Goal: Information Seeking & Learning: Find specific fact

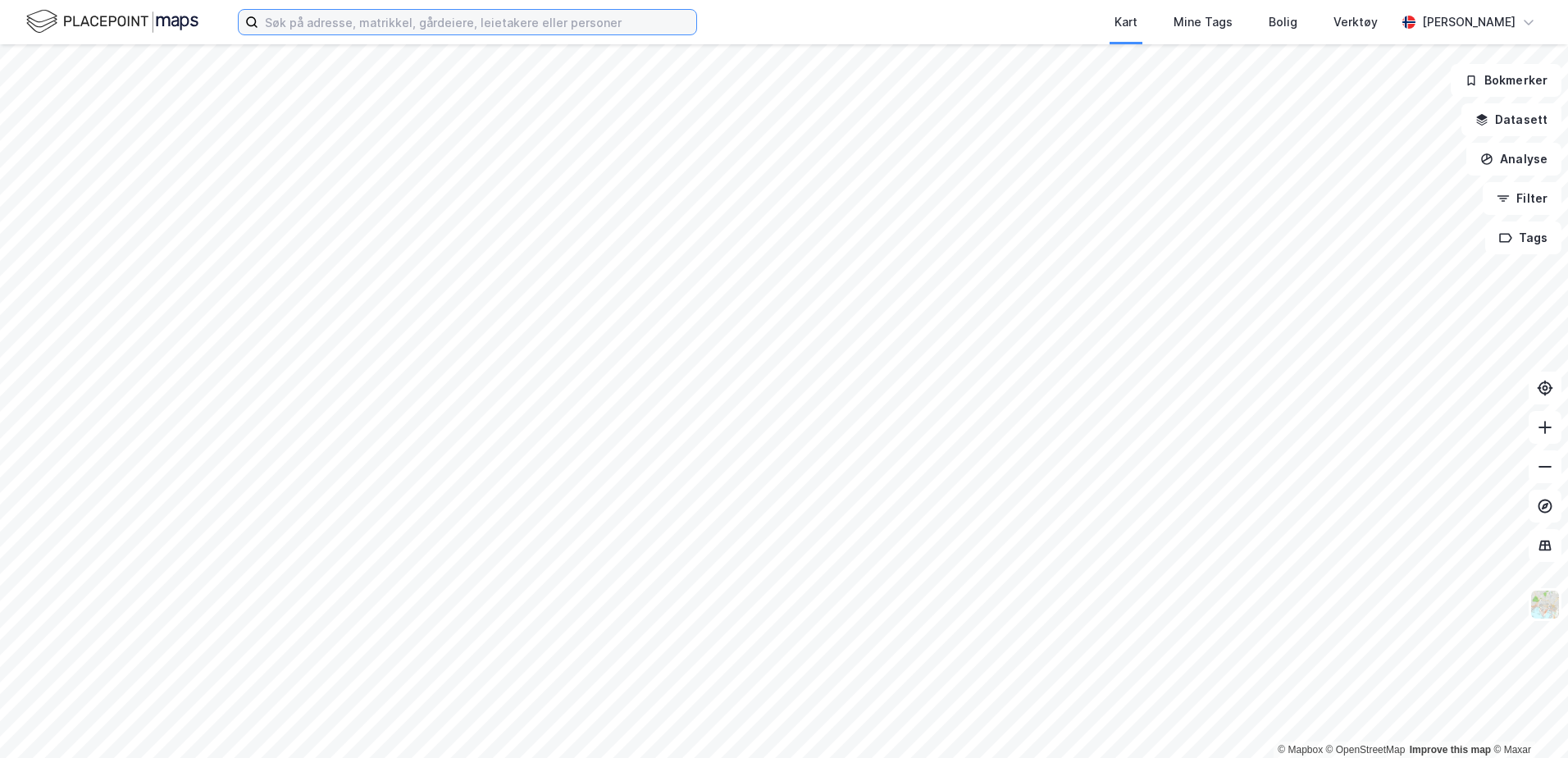
click at [560, 22] on input at bounding box center [477, 22] width 438 height 25
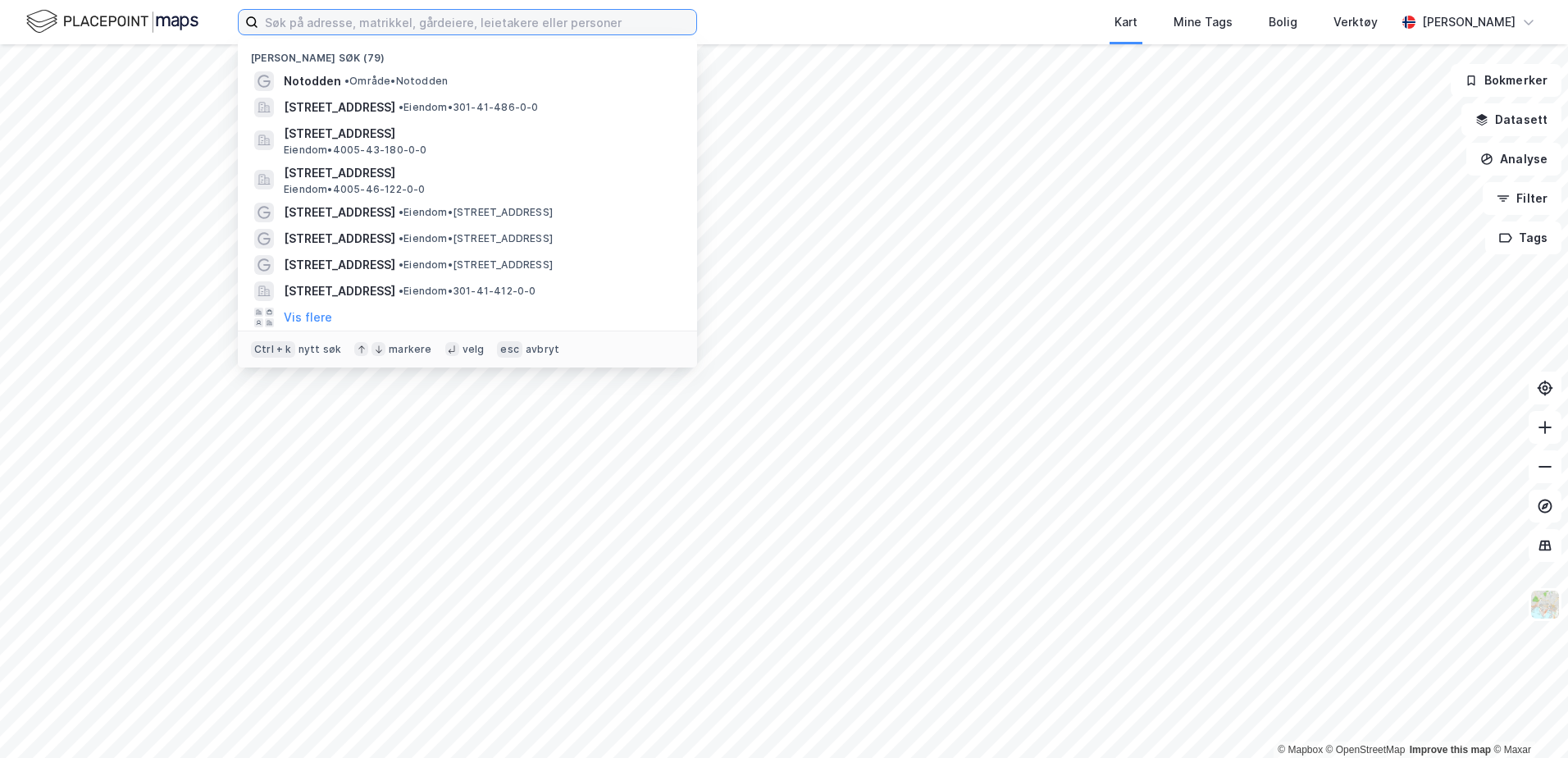
paste input "- 46/122"
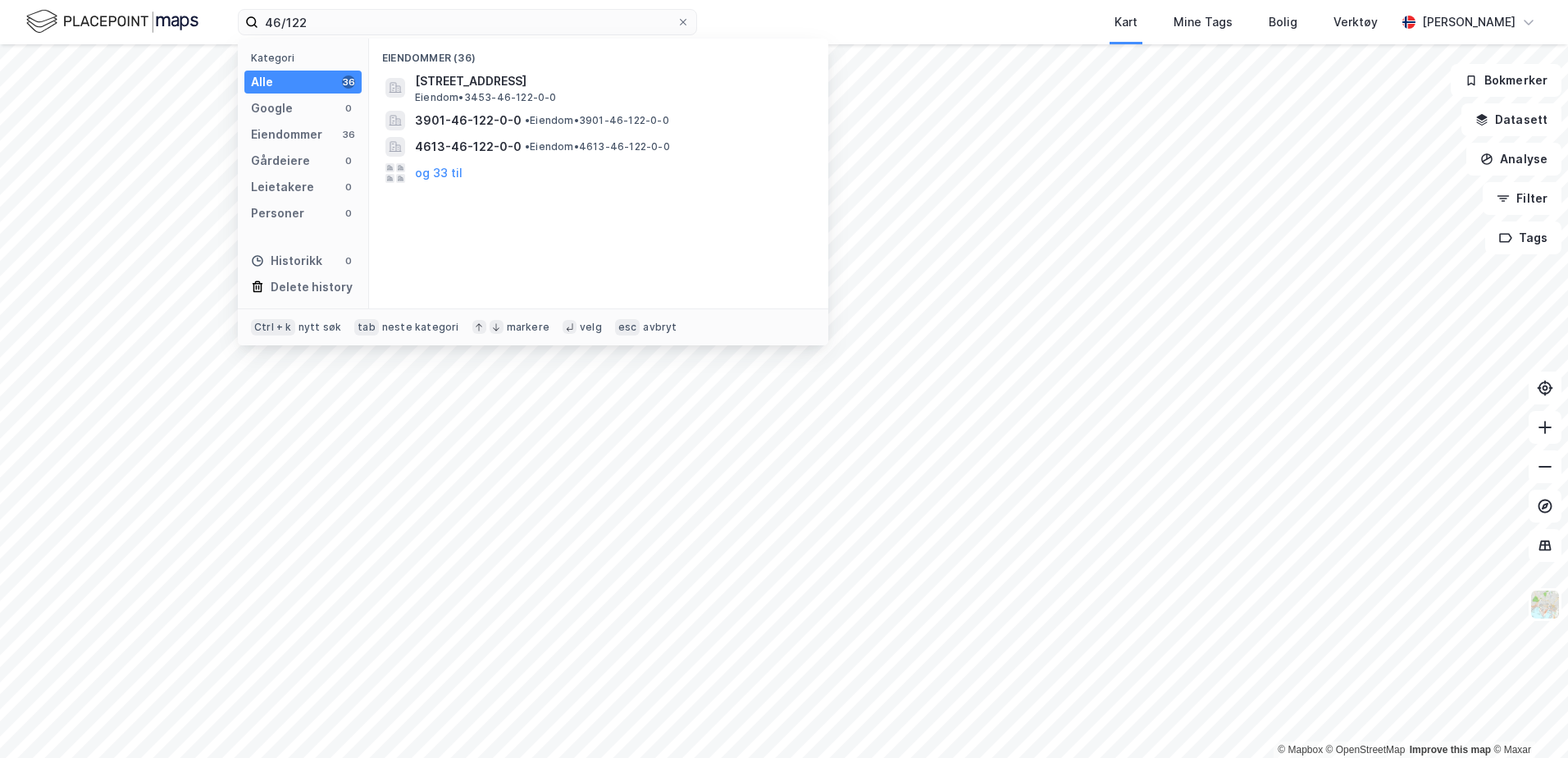
click at [531, 121] on span "• Eiendom • 3901-46-122-0-0" at bounding box center [597, 120] width 144 height 13
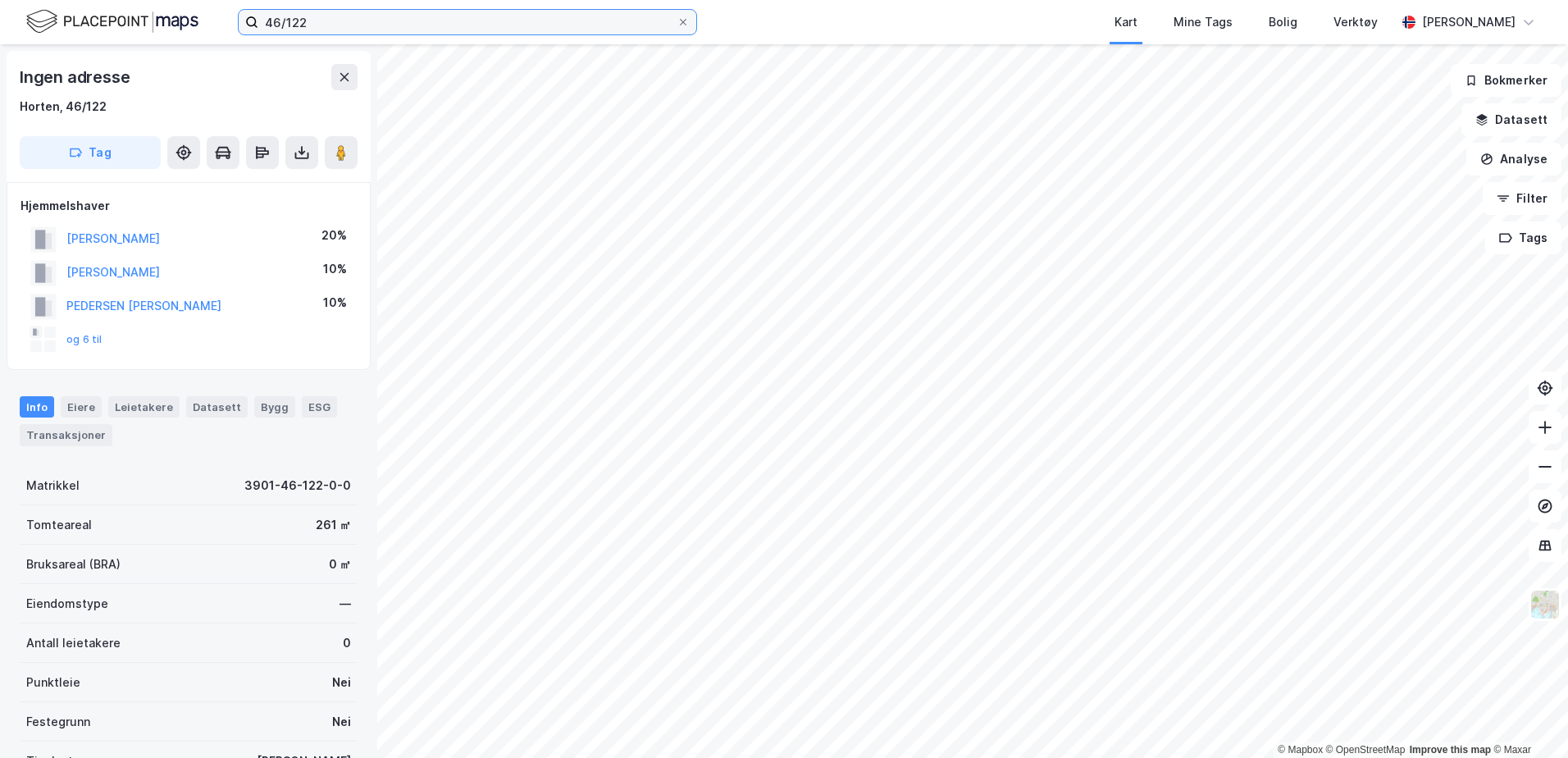
click at [375, 34] on input "46/122" at bounding box center [467, 22] width 418 height 25
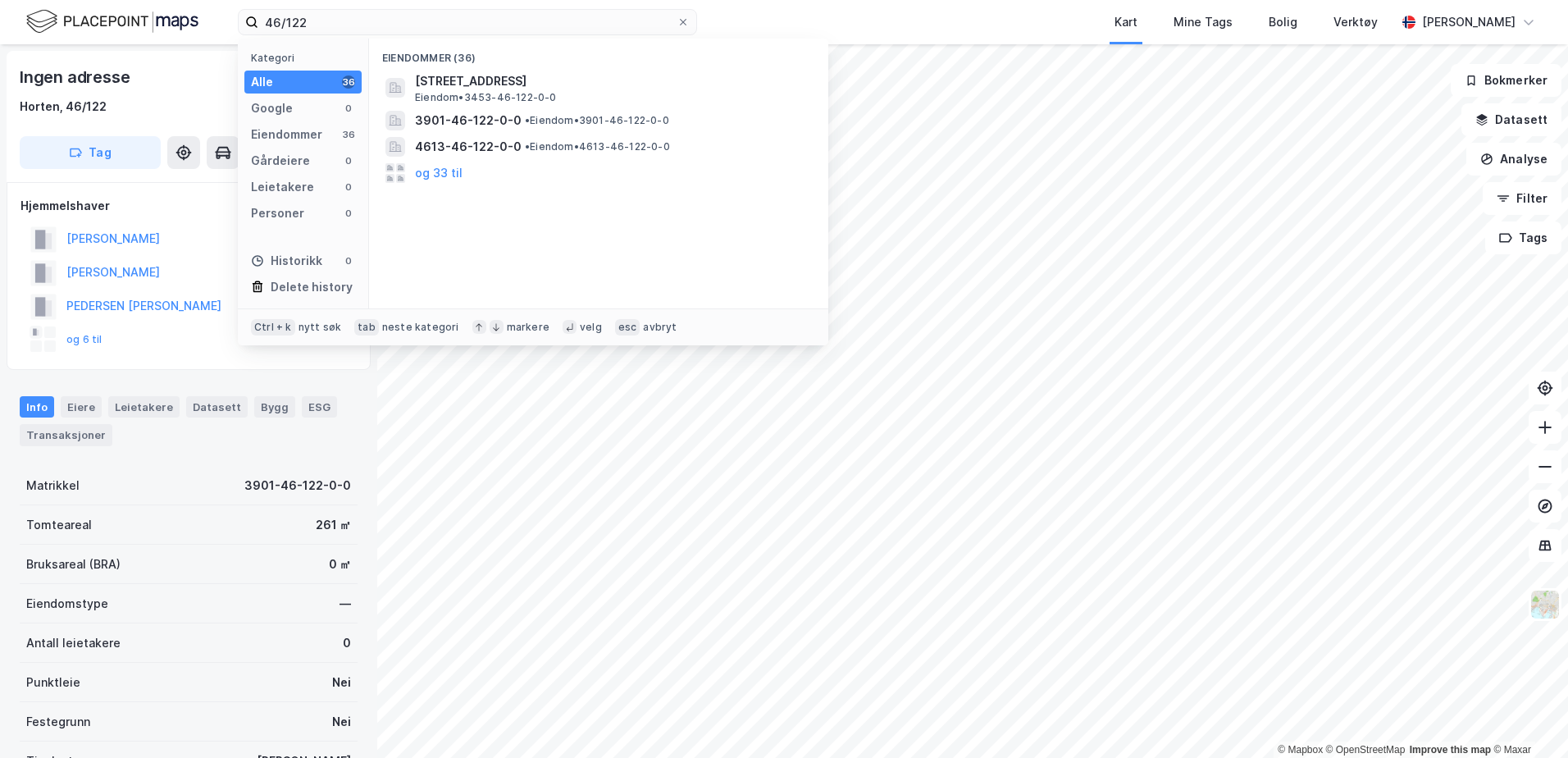
click at [455, 143] on span "4613-46-122-0-0" at bounding box center [468, 147] width 106 height 20
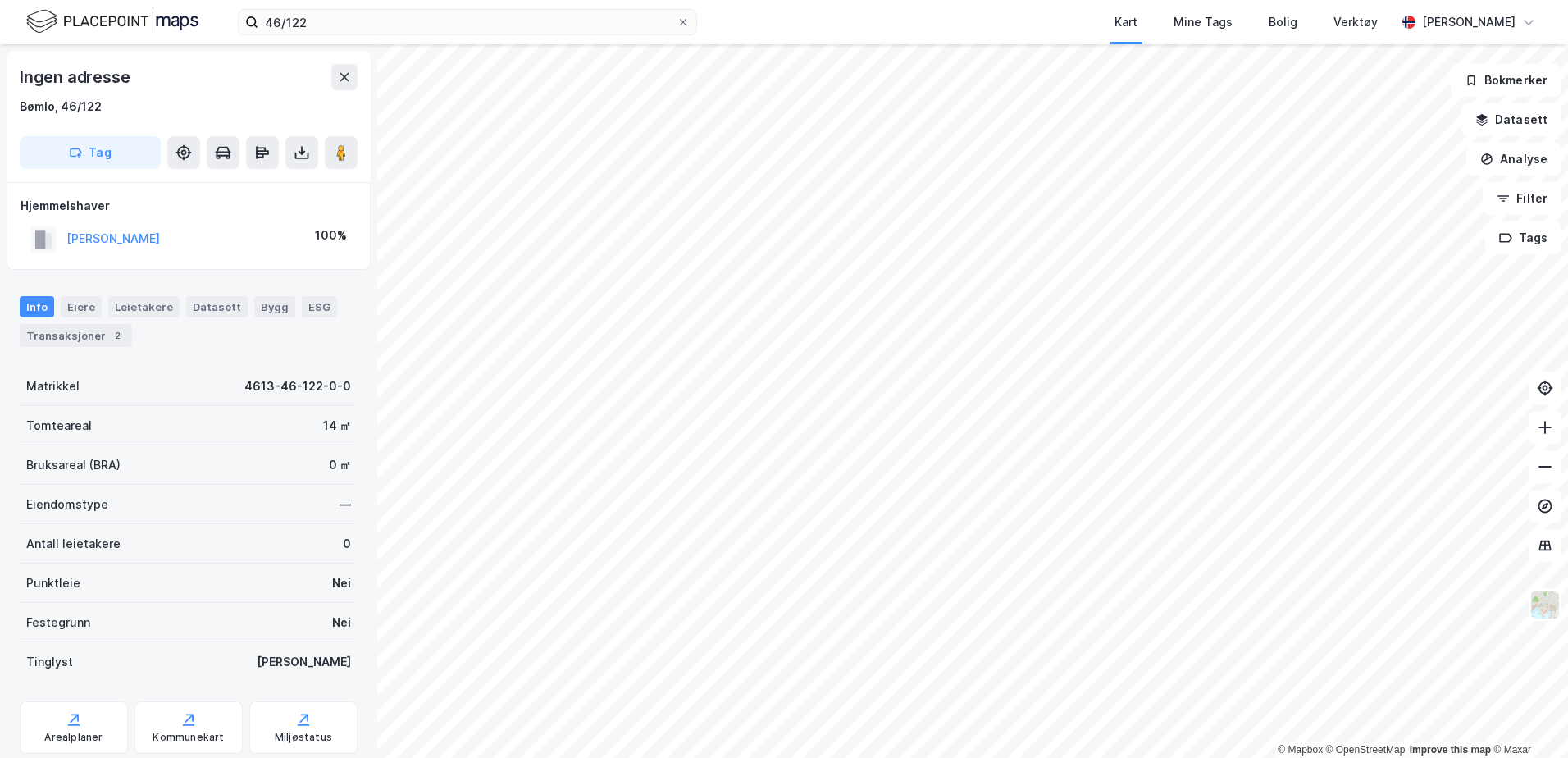
click at [332, 86] on button at bounding box center [344, 77] width 27 height 27
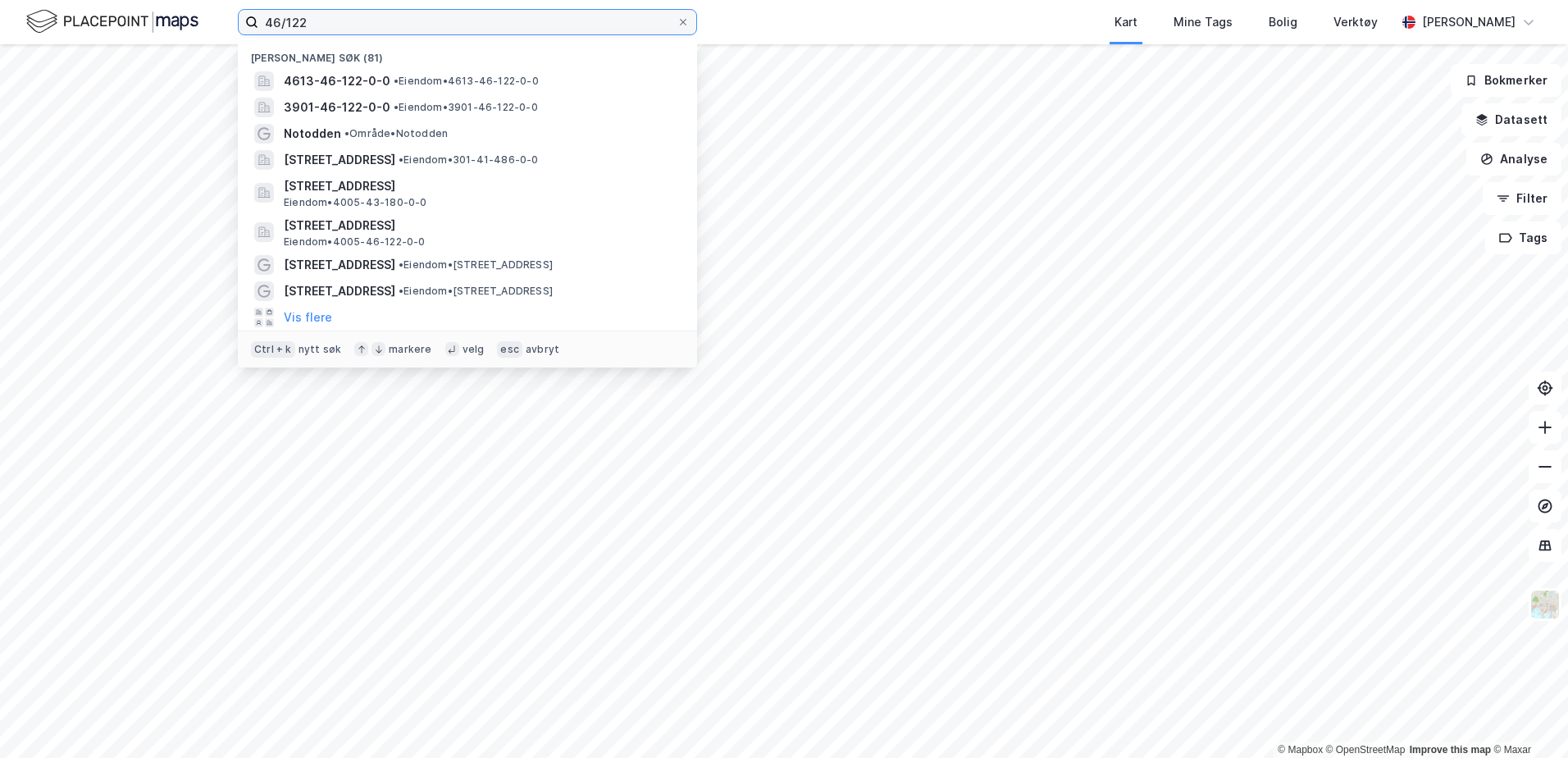
drag, startPoint x: 332, startPoint y: 33, endPoint x: 263, endPoint y: 32, distance: 69.0
click at [263, 32] on input "46/122" at bounding box center [467, 22] width 418 height 25
click at [345, 131] on span "•" at bounding box center [347, 133] width 5 height 12
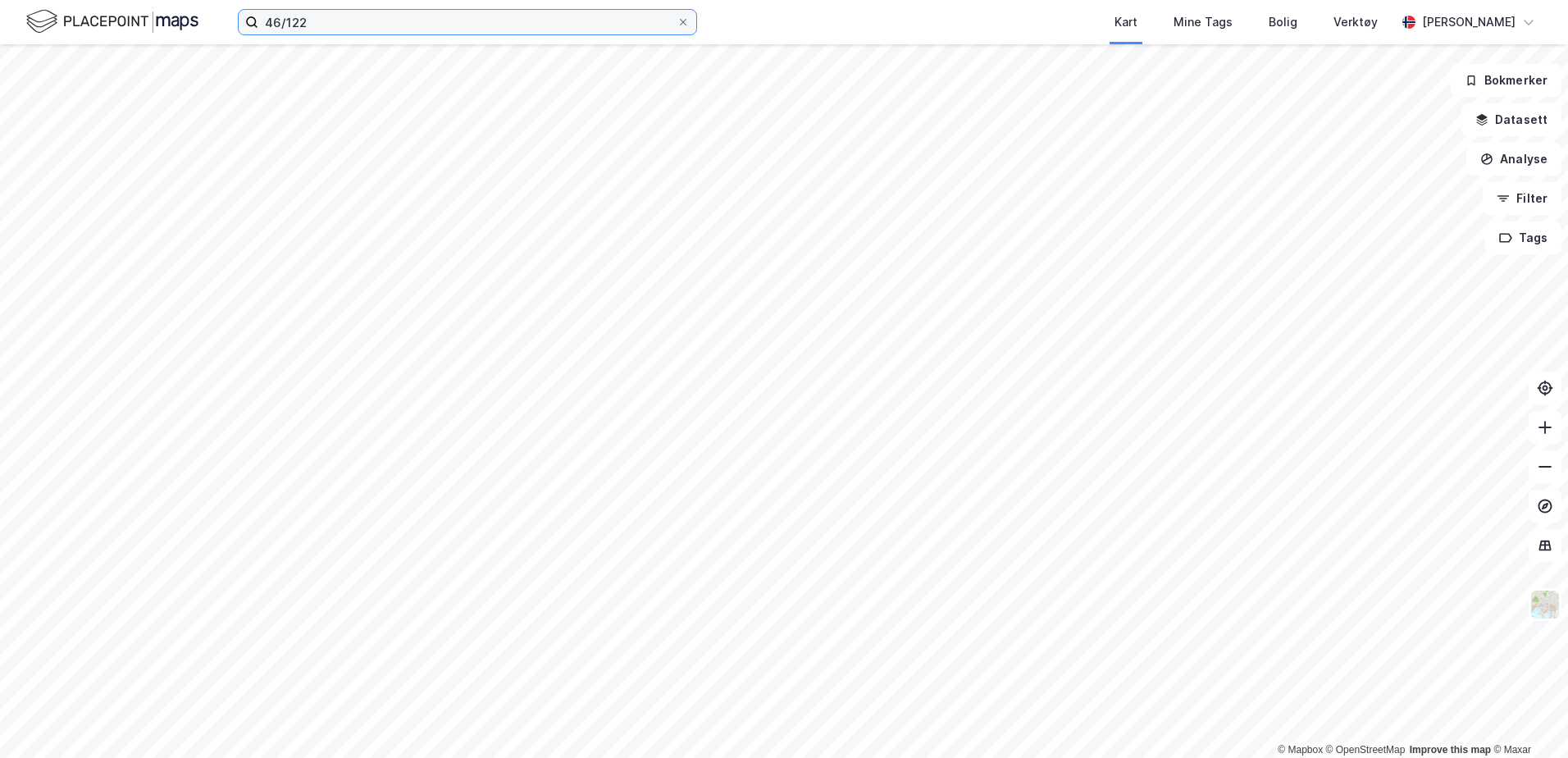
drag, startPoint x: 296, startPoint y: 21, endPoint x: 308, endPoint y: 22, distance: 12.0
click at [297, 21] on input "46/122" at bounding box center [467, 22] width 418 height 25
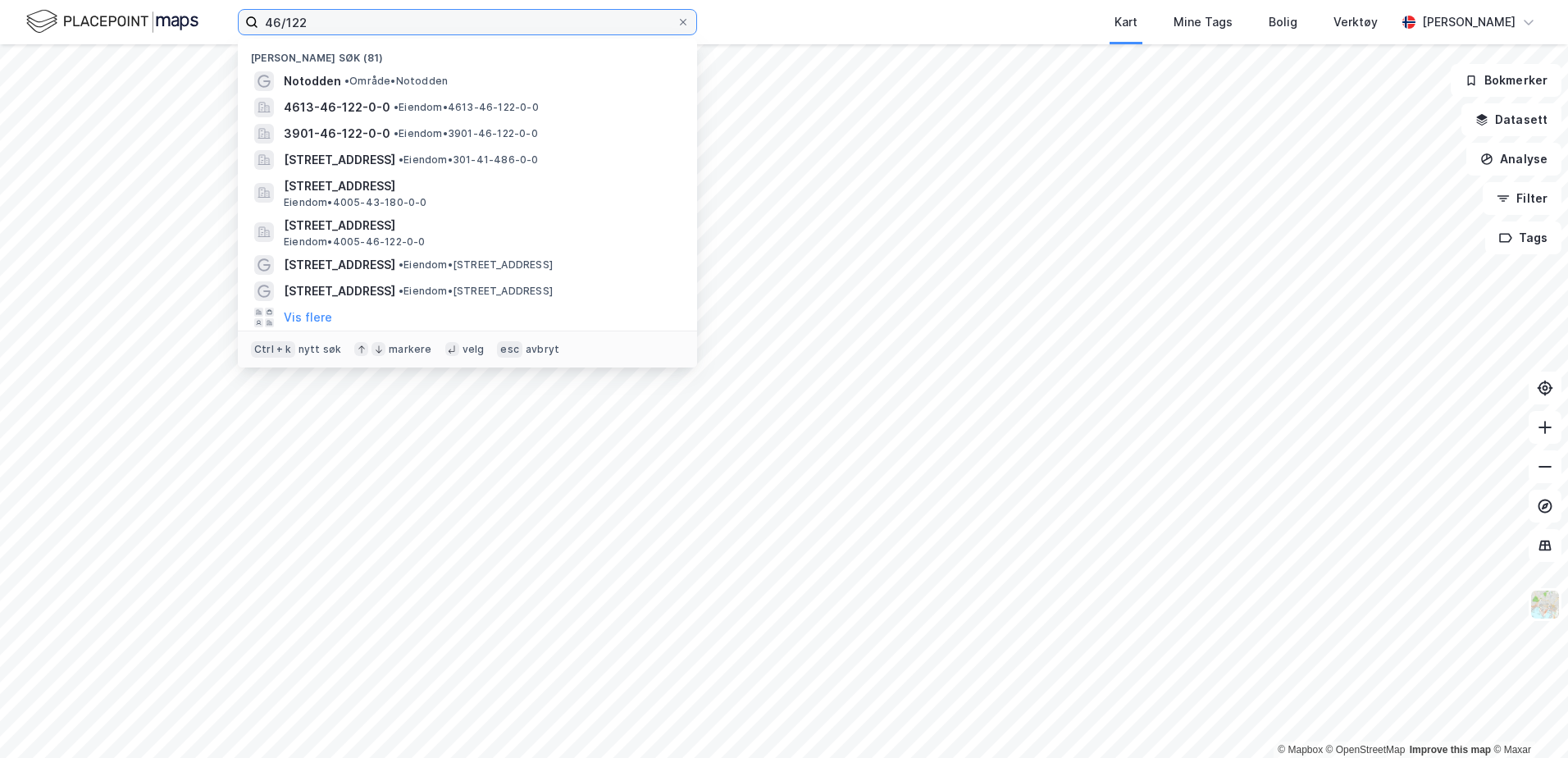
drag, startPoint x: 312, startPoint y: 25, endPoint x: 236, endPoint y: 25, distance: 76.0
click at [236, 25] on div "46/122 [PERSON_NAME] søk (81) Notodden • Område • Notodden 4613-46-122-0-0 • Ei…" at bounding box center [784, 22] width 1568 height 44
paste input "4005-"
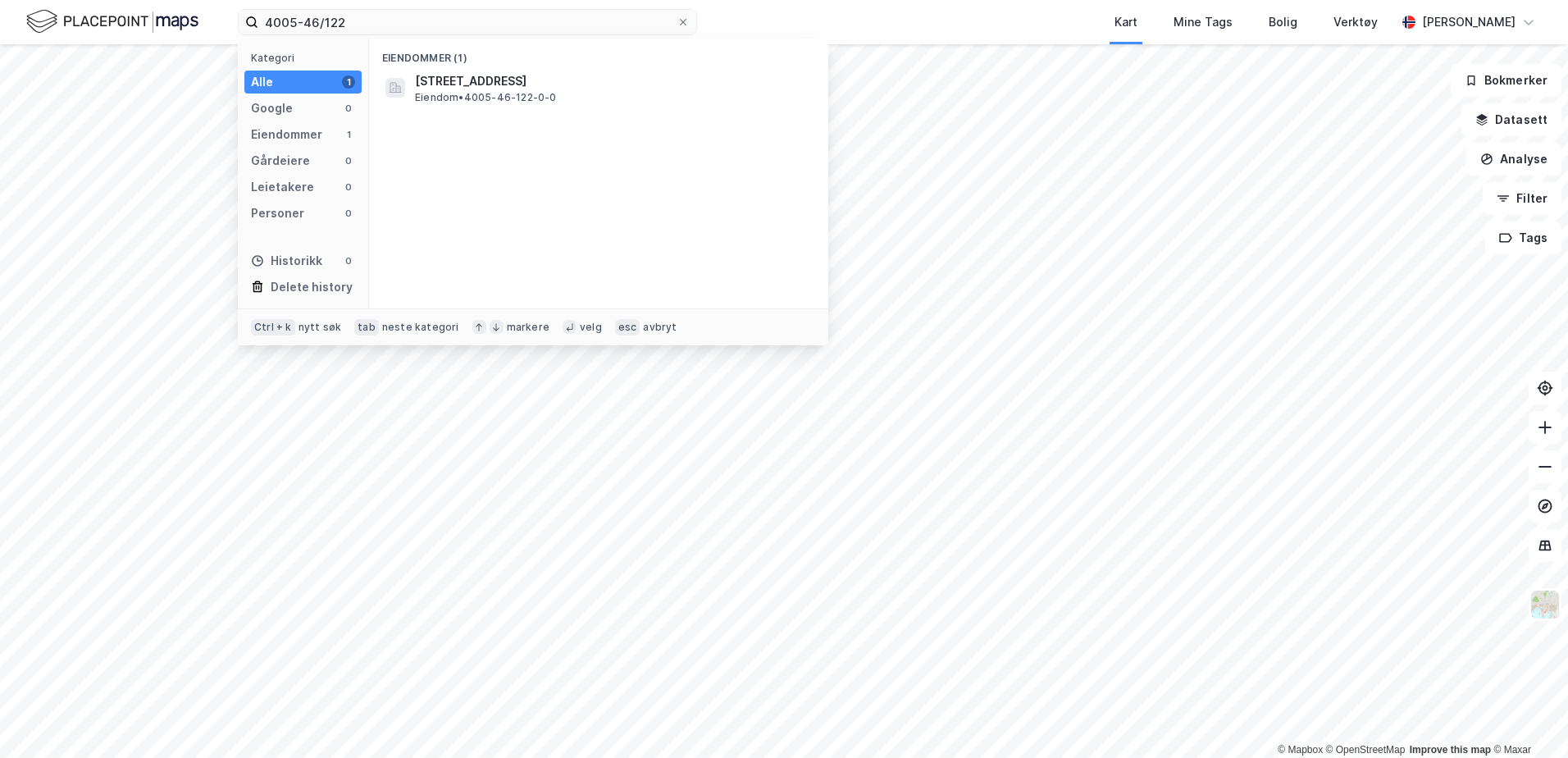
click at [498, 90] on span "[STREET_ADDRESS]" at bounding box center [612, 81] width 394 height 20
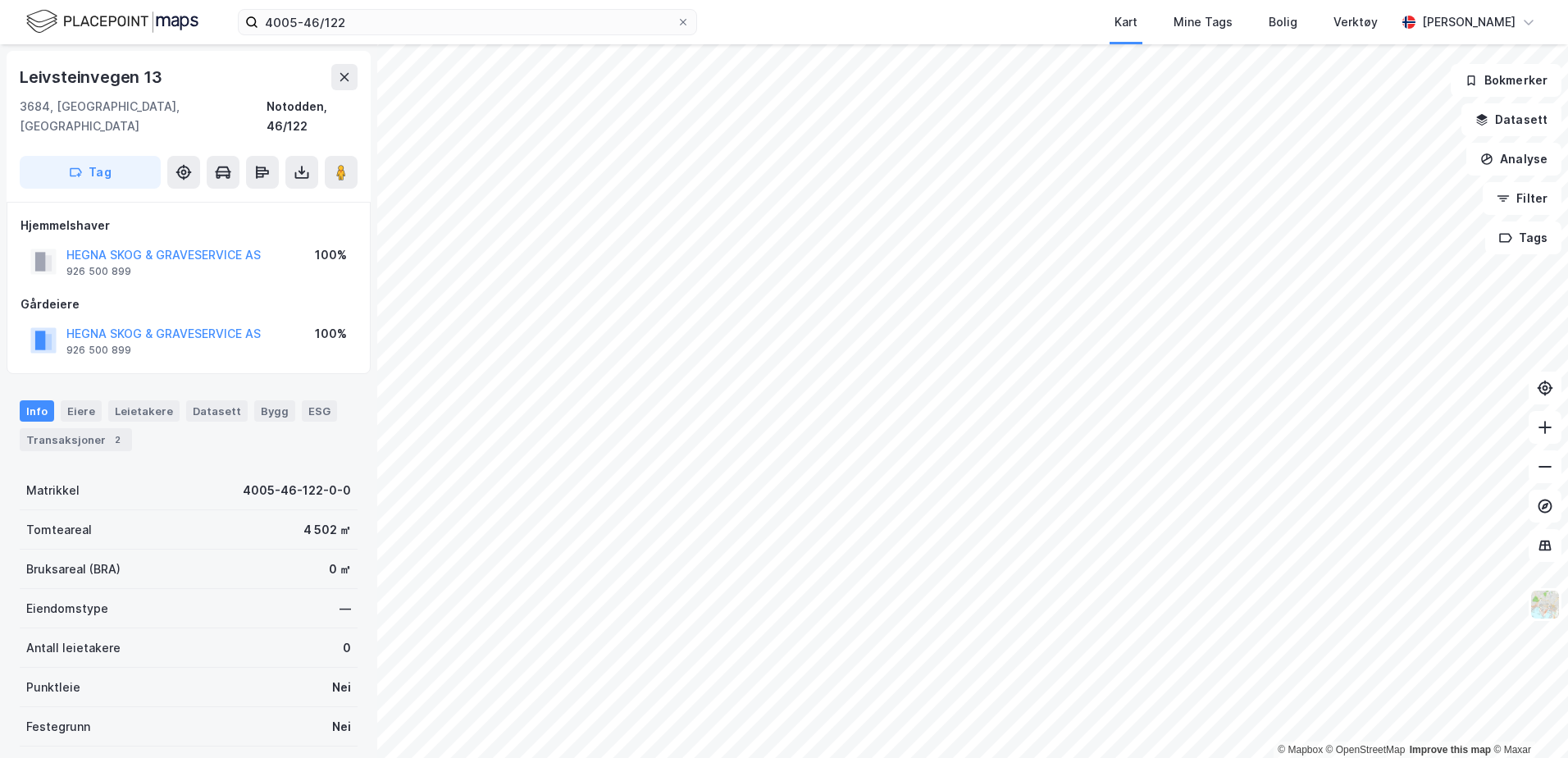
click at [76, 428] on div "Transaksjoner 2" at bounding box center [76, 439] width 112 height 23
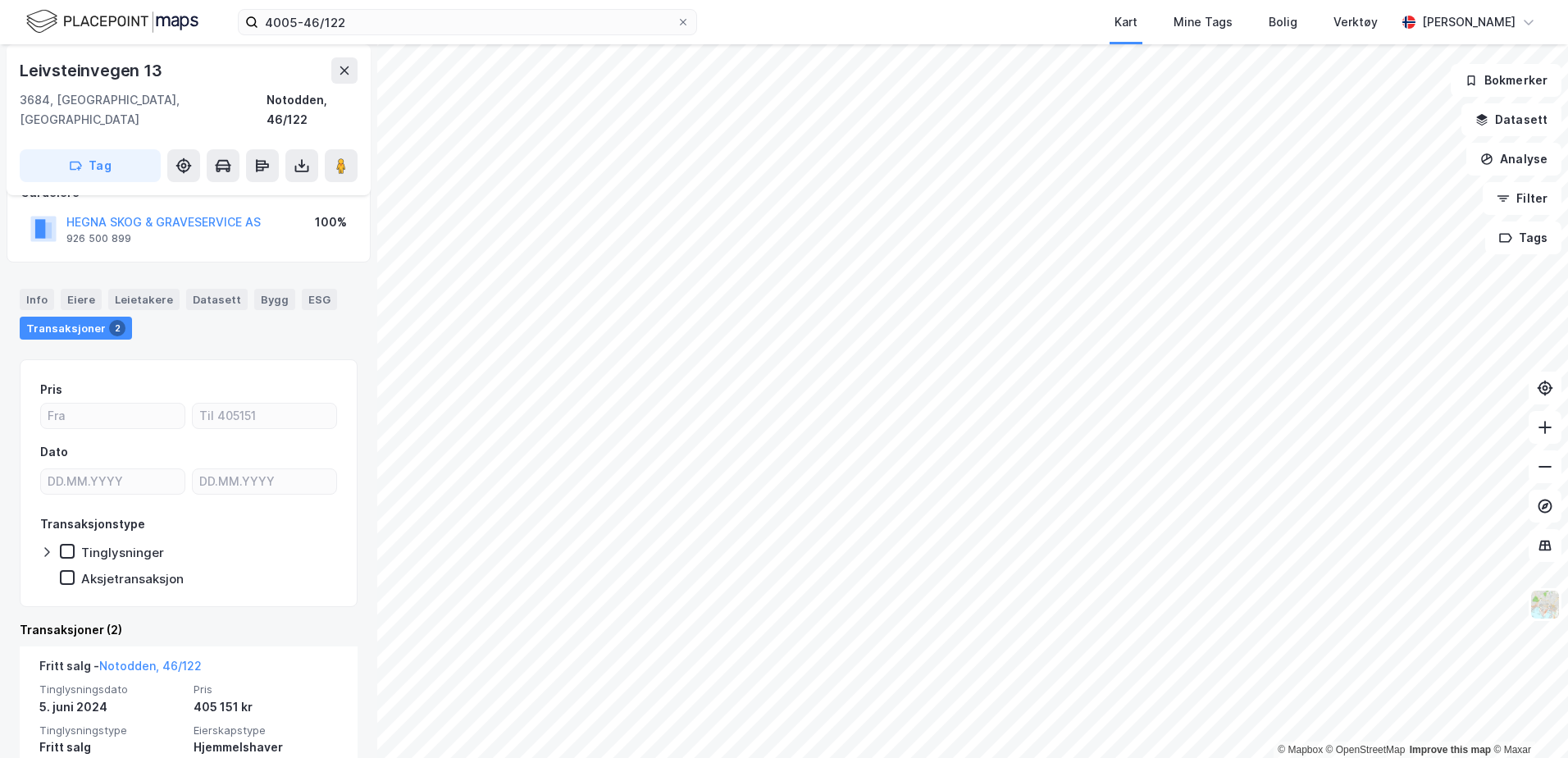
scroll to position [246, 0]
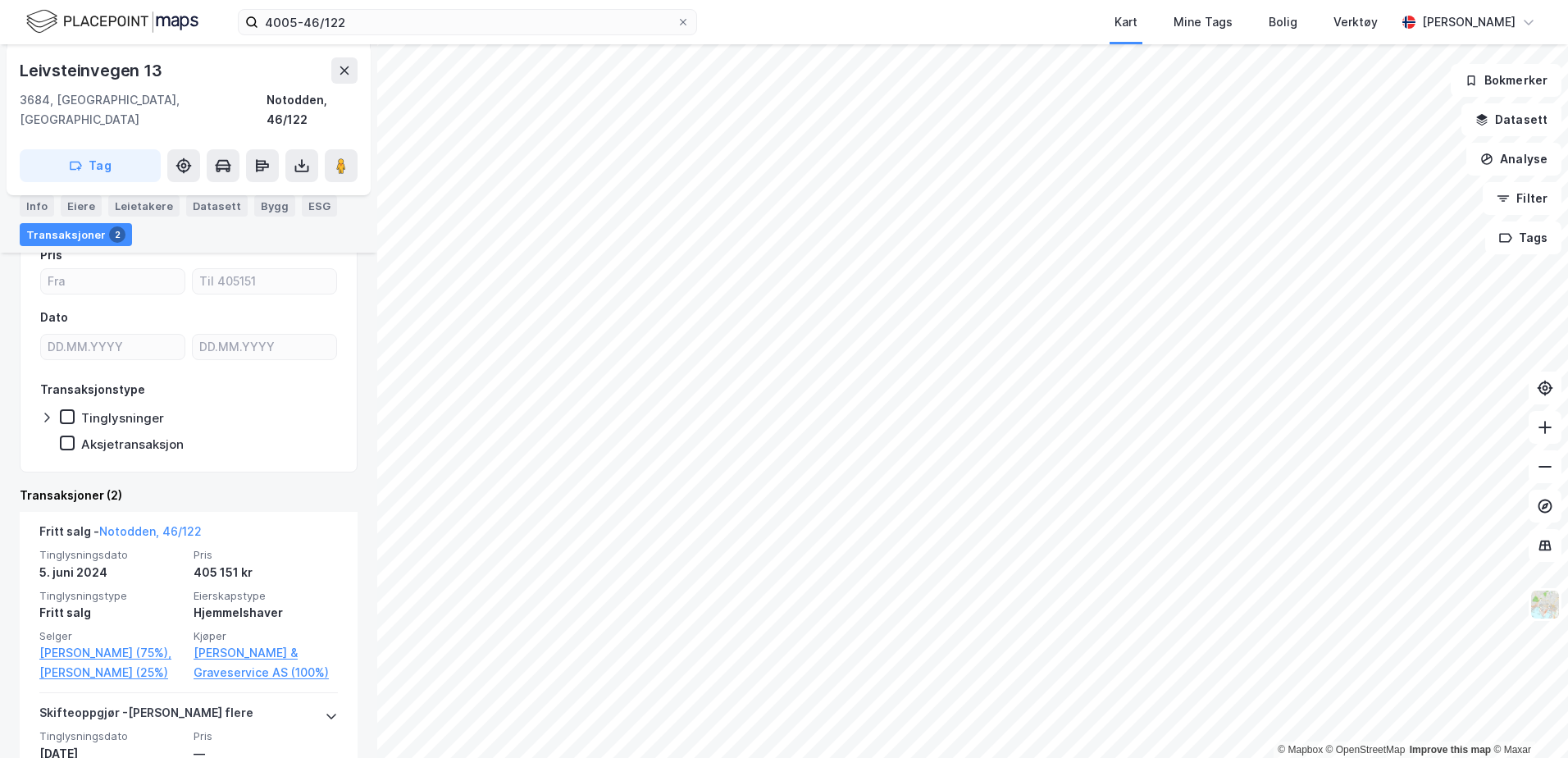
click at [1544, 472] on icon at bounding box center [1545, 466] width 17 height 17
click at [365, 19] on input "4005-46/122" at bounding box center [467, 22] width 418 height 25
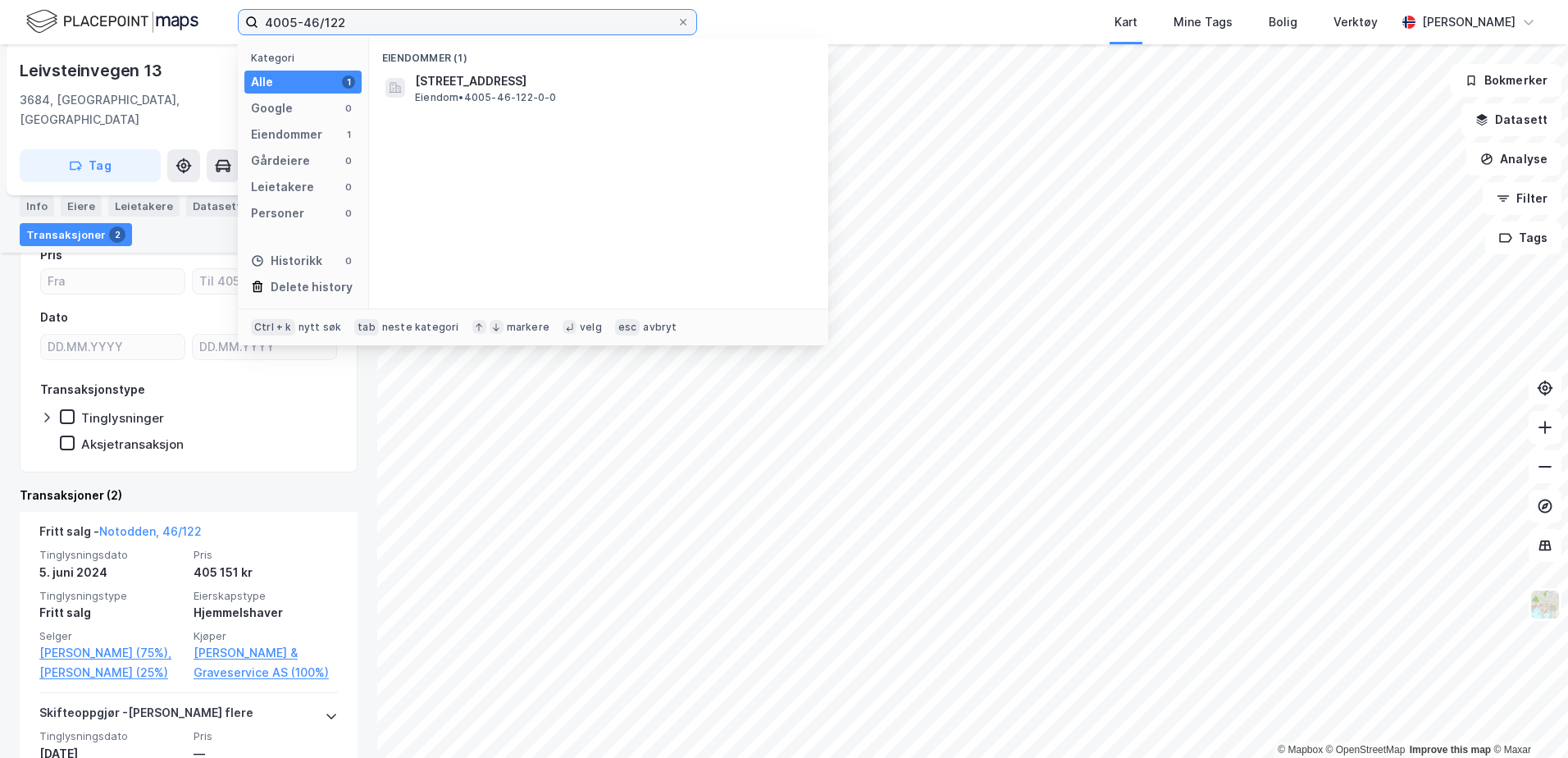
drag, startPoint x: 350, startPoint y: 26, endPoint x: 245, endPoint y: 26, distance: 105.0
click at [245, 26] on label "4005-46/122" at bounding box center [467, 22] width 459 height 27
paste input "3/1816"
type input "4005-43/181"
click at [517, 81] on span "[STREET_ADDRESS]" at bounding box center [612, 81] width 394 height 20
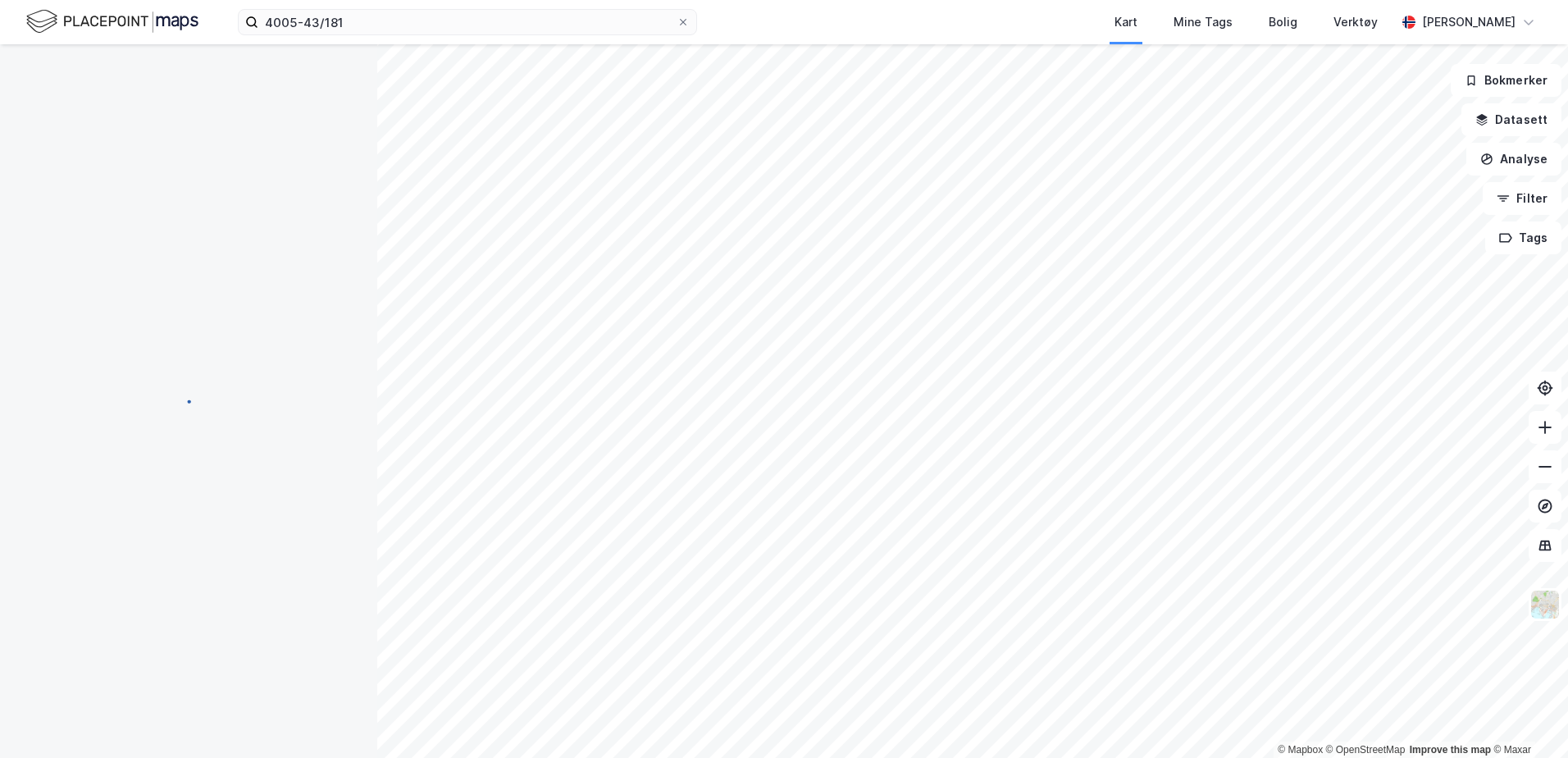
scroll to position [22, 0]
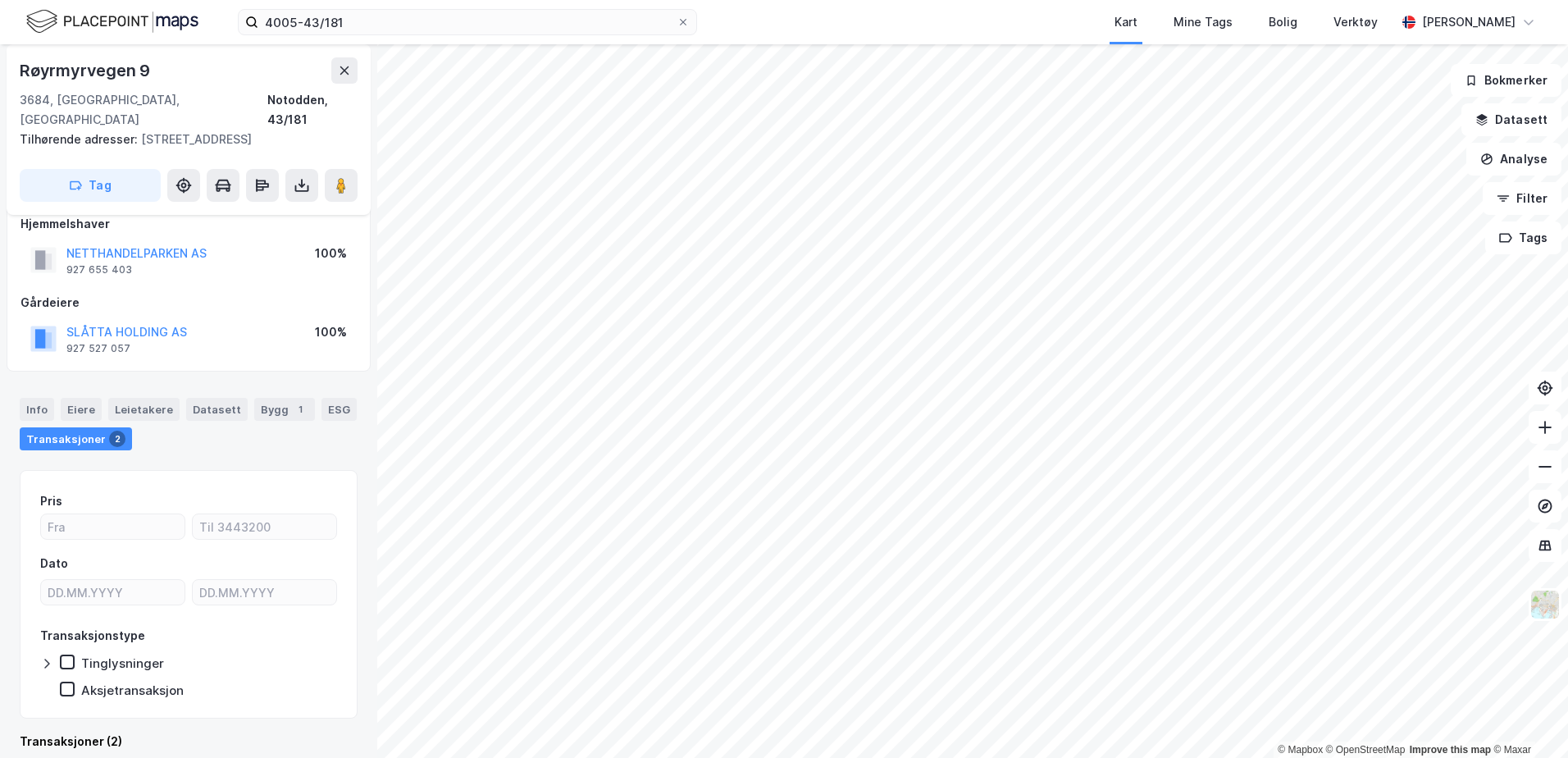
click at [71, 428] on div "Transaksjoner 2" at bounding box center [76, 439] width 112 height 23
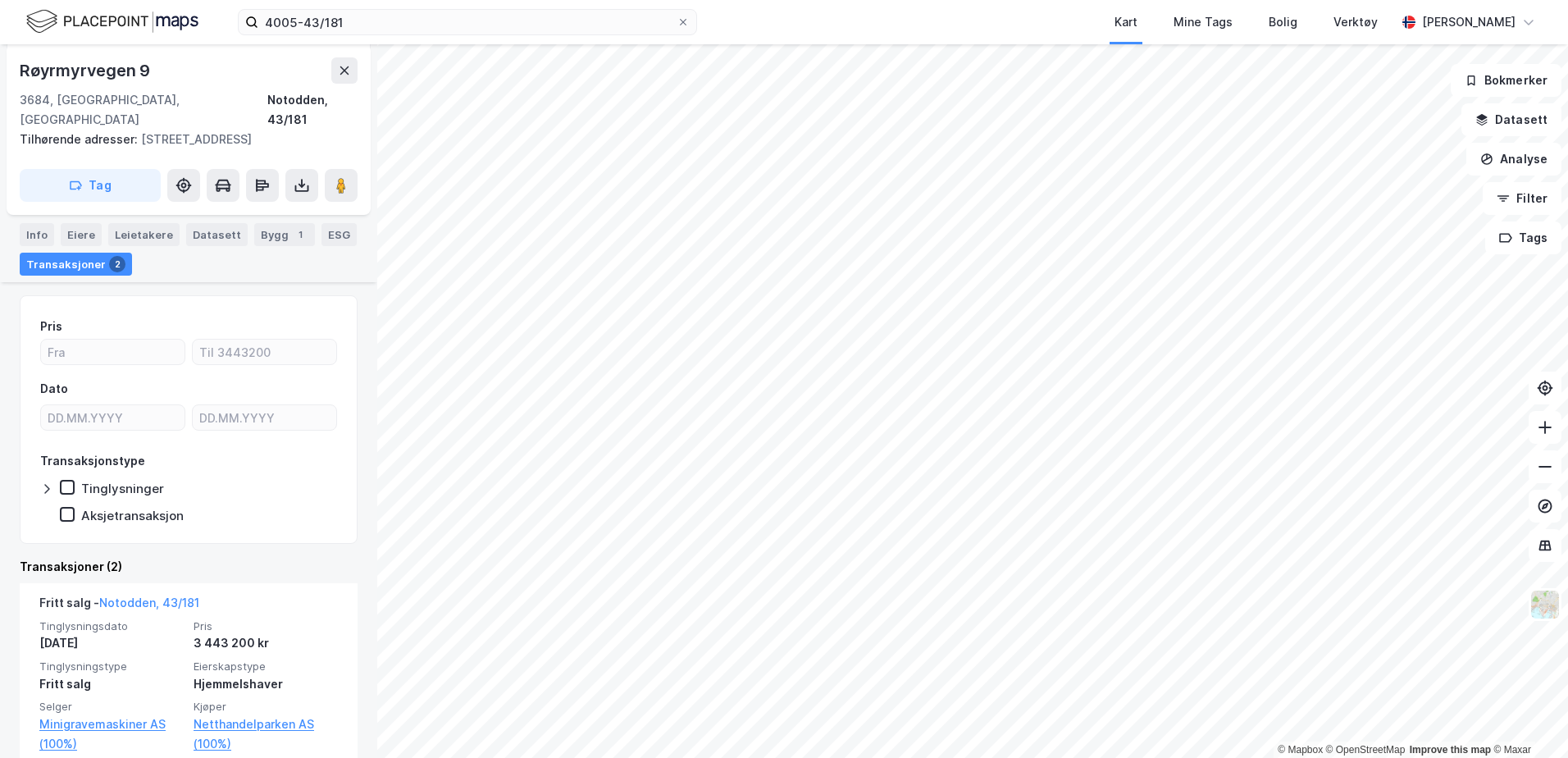
scroll to position [267, 0]
